Goal: Contribute content: Add original content to the website for others to see

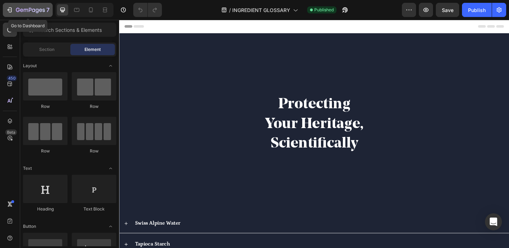
click at [28, 11] on icon "button" at bounding box center [30, 10] width 29 height 6
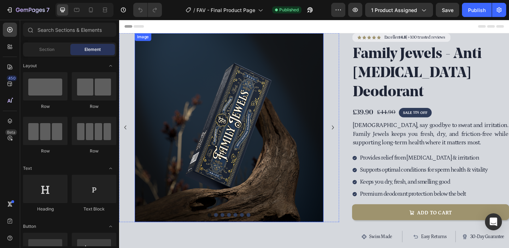
click at [184, 54] on img at bounding box center [238, 136] width 205 height 205
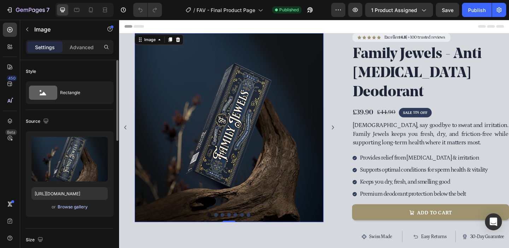
click at [71, 205] on div "Browse gallery" at bounding box center [73, 207] width 30 height 6
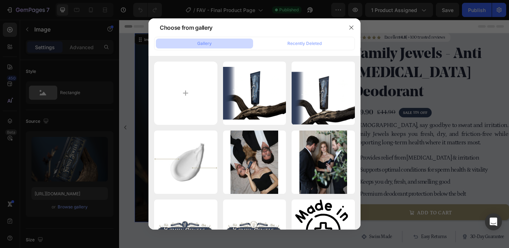
type input "C:\fakepath\Box.png"
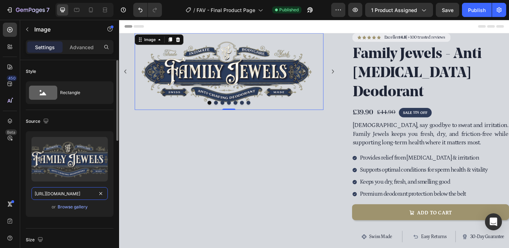
click at [70, 198] on input "[URL][DOMAIN_NAME]" at bounding box center [69, 193] width 76 height 13
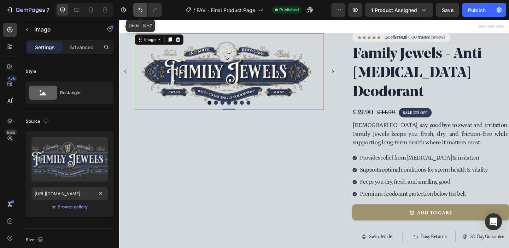
click at [139, 10] on icon "Undo/Redo" at bounding box center [140, 9] width 7 height 7
click at [139, 9] on icon "Undo/Redo" at bounding box center [140, 9] width 7 height 7
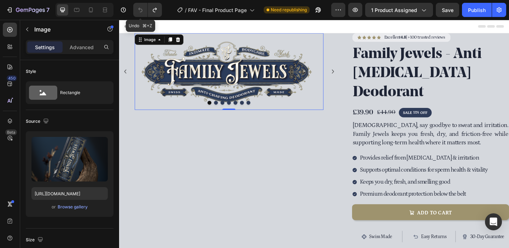
type input "[URL][DOMAIN_NAME]"
